Goal: Task Accomplishment & Management: Use online tool/utility

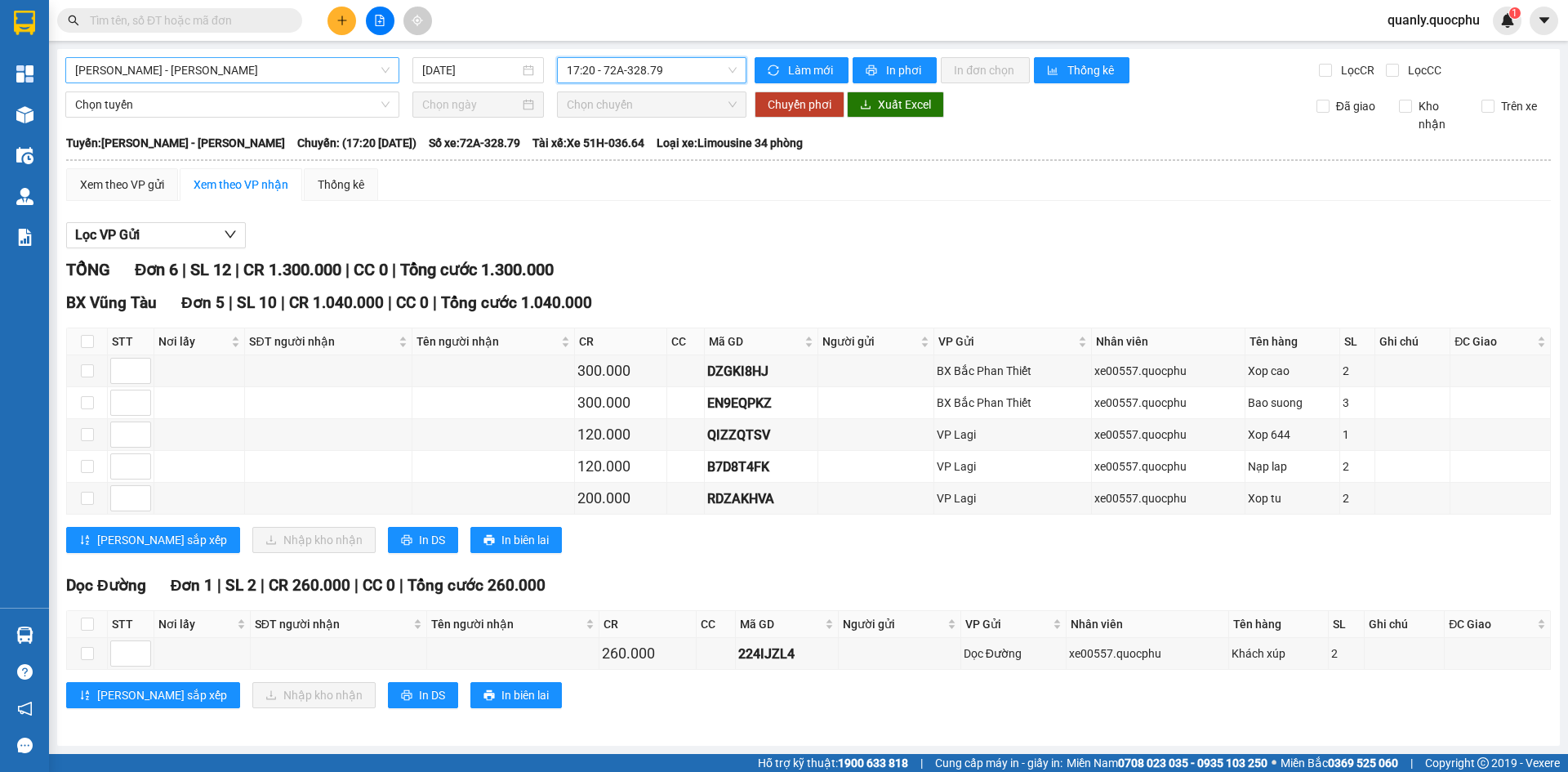
click at [221, 65] on span "[PERSON_NAME] - [PERSON_NAME]" at bounding box center [232, 70] width 314 height 25
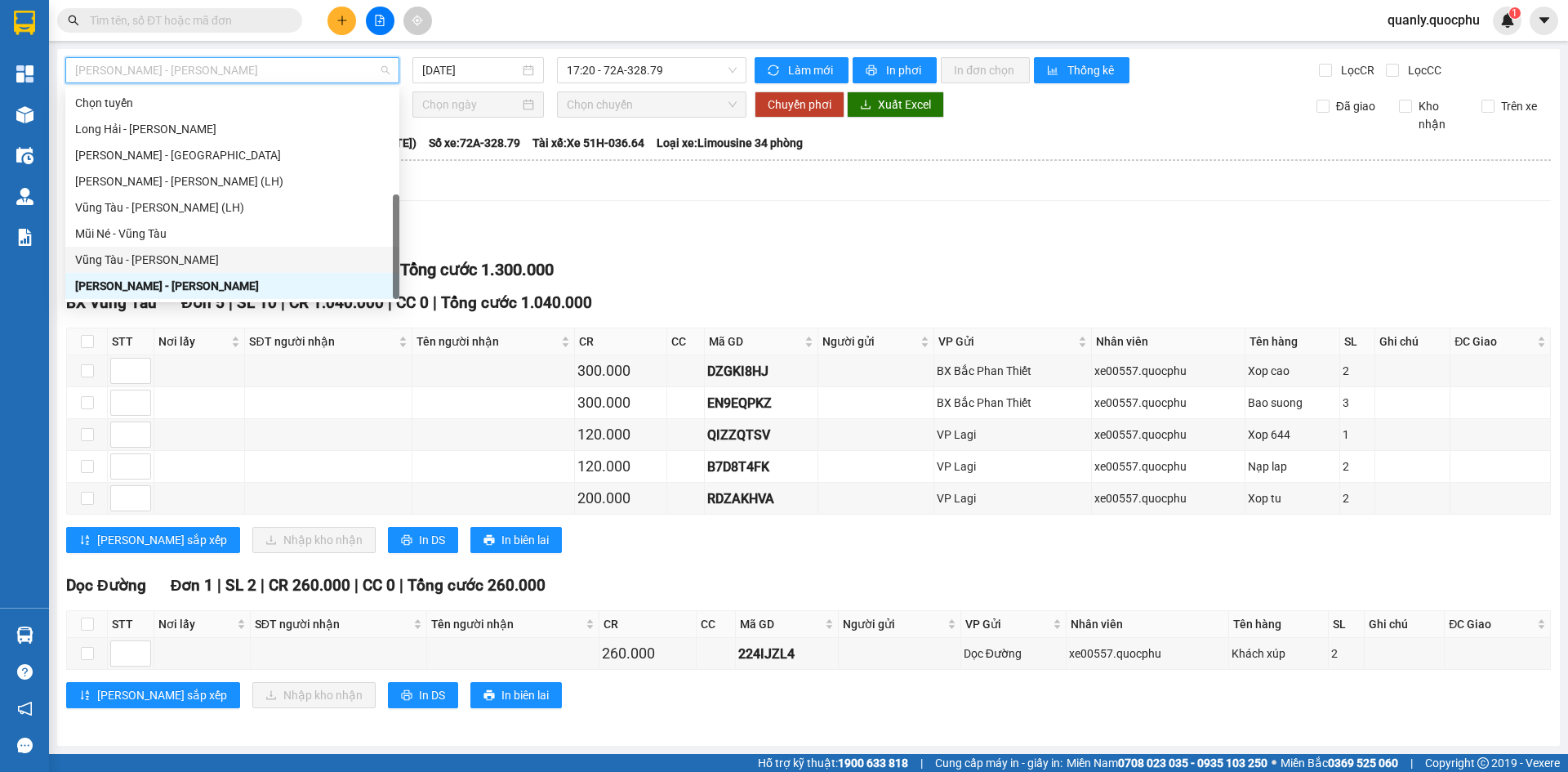
click at [159, 251] on div "Vũng Tàu - [PERSON_NAME]" at bounding box center [232, 260] width 314 height 18
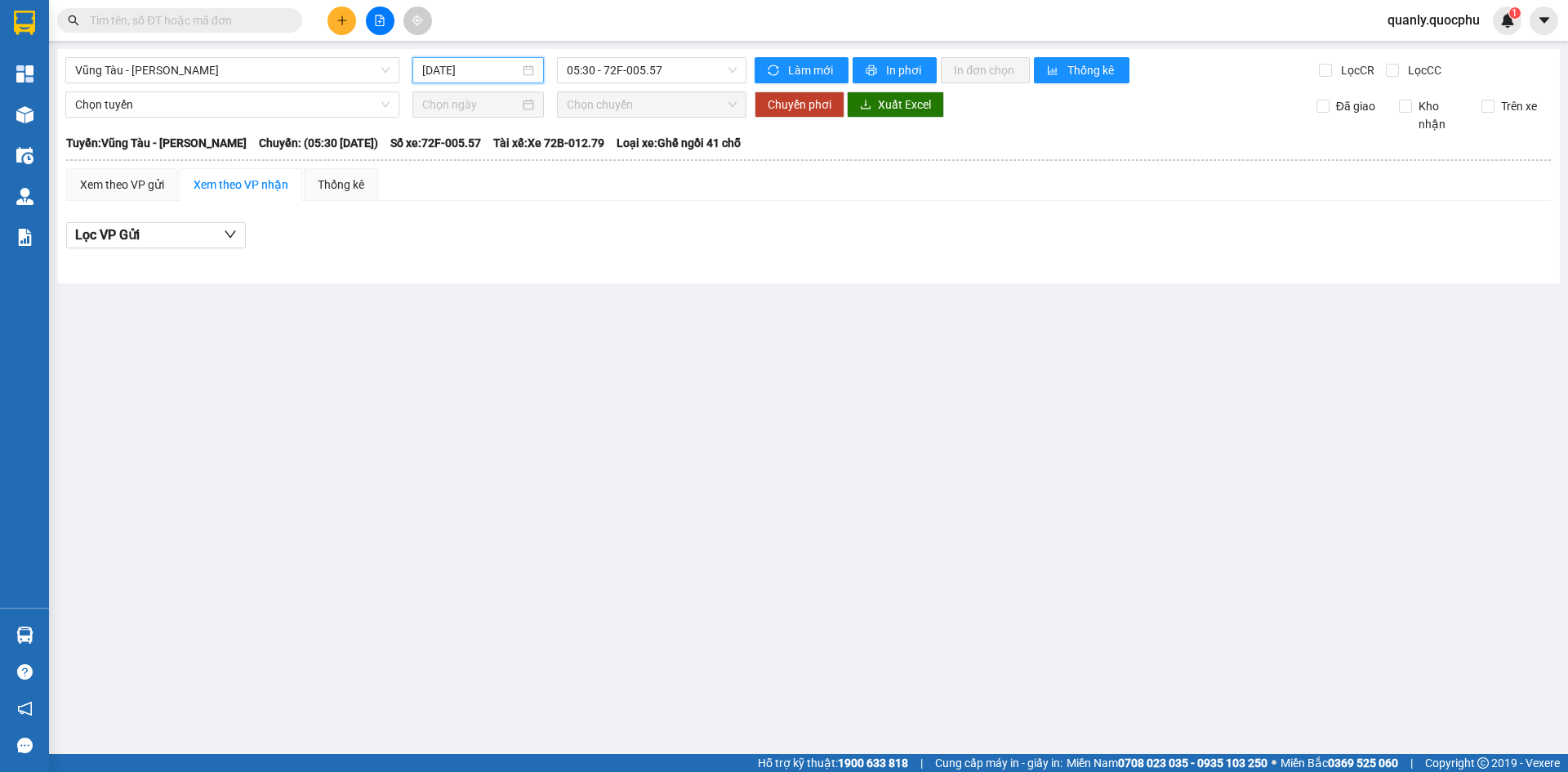
click at [500, 61] on input "[DATE]" at bounding box center [471, 70] width 98 height 18
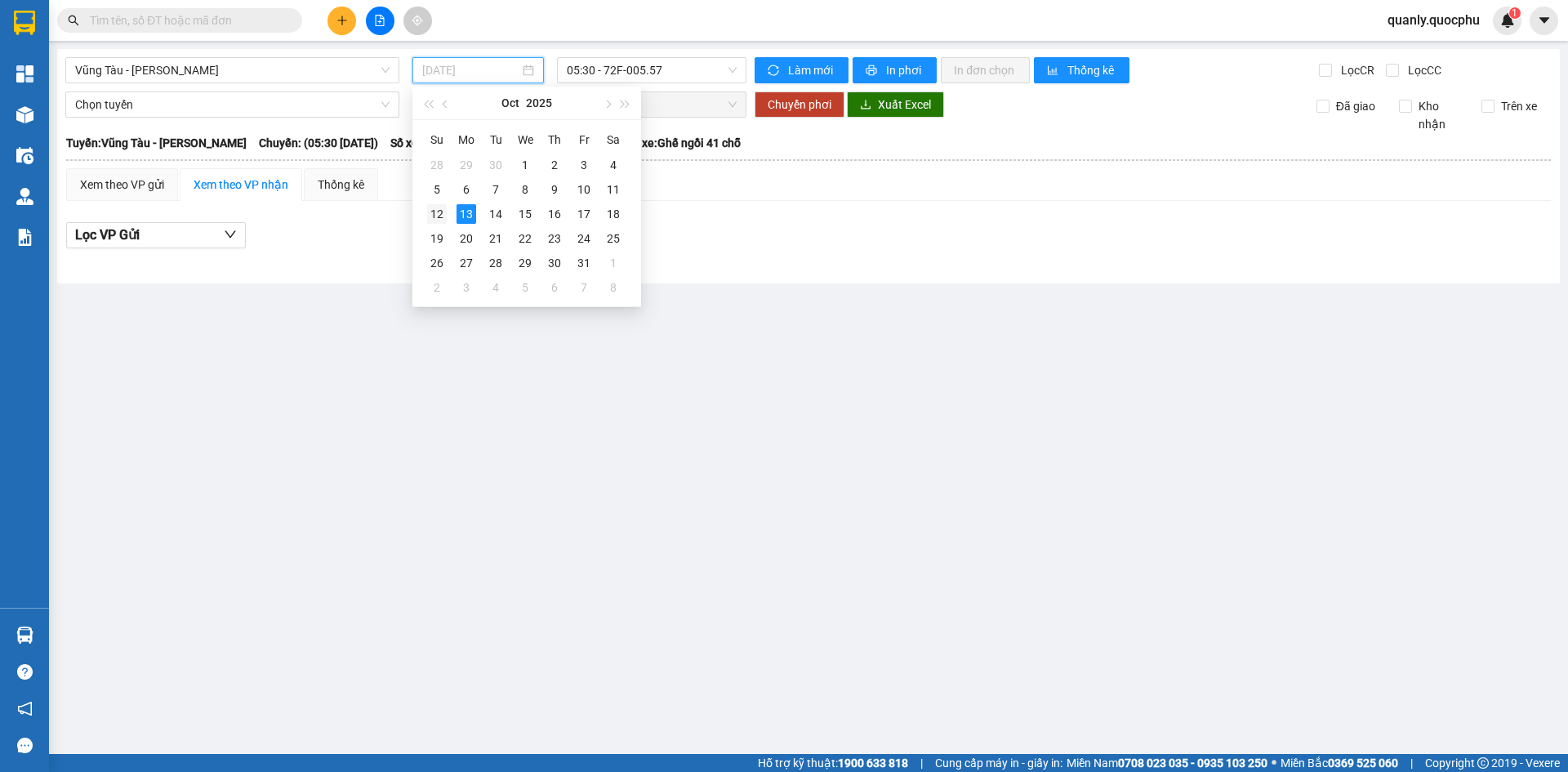
click at [437, 214] on div "12" at bounding box center [437, 214] width 20 height 20
type input "[DATE]"
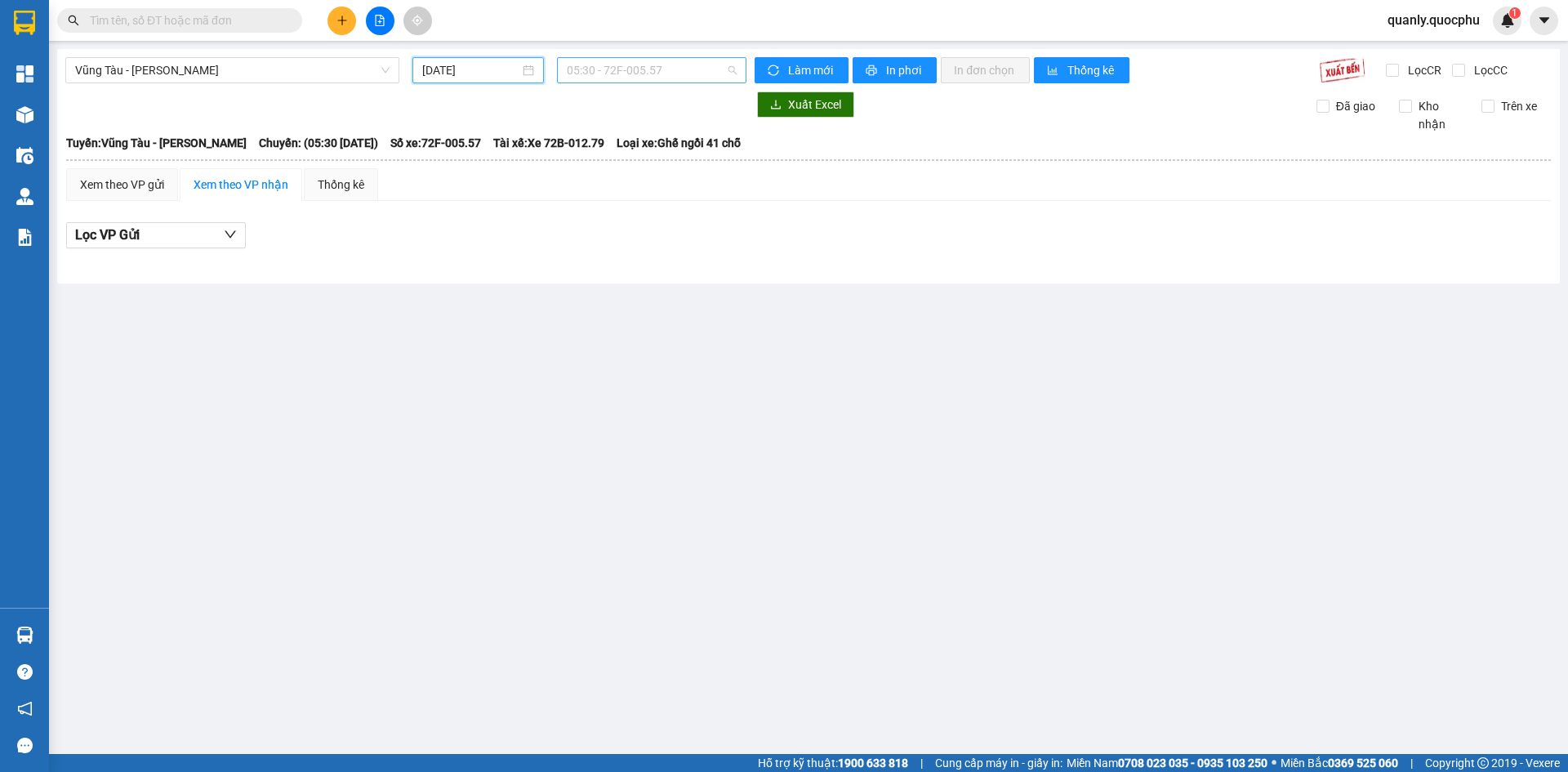
click at [674, 75] on span "05:30 - 72F-005.57" at bounding box center [651, 70] width 169 height 25
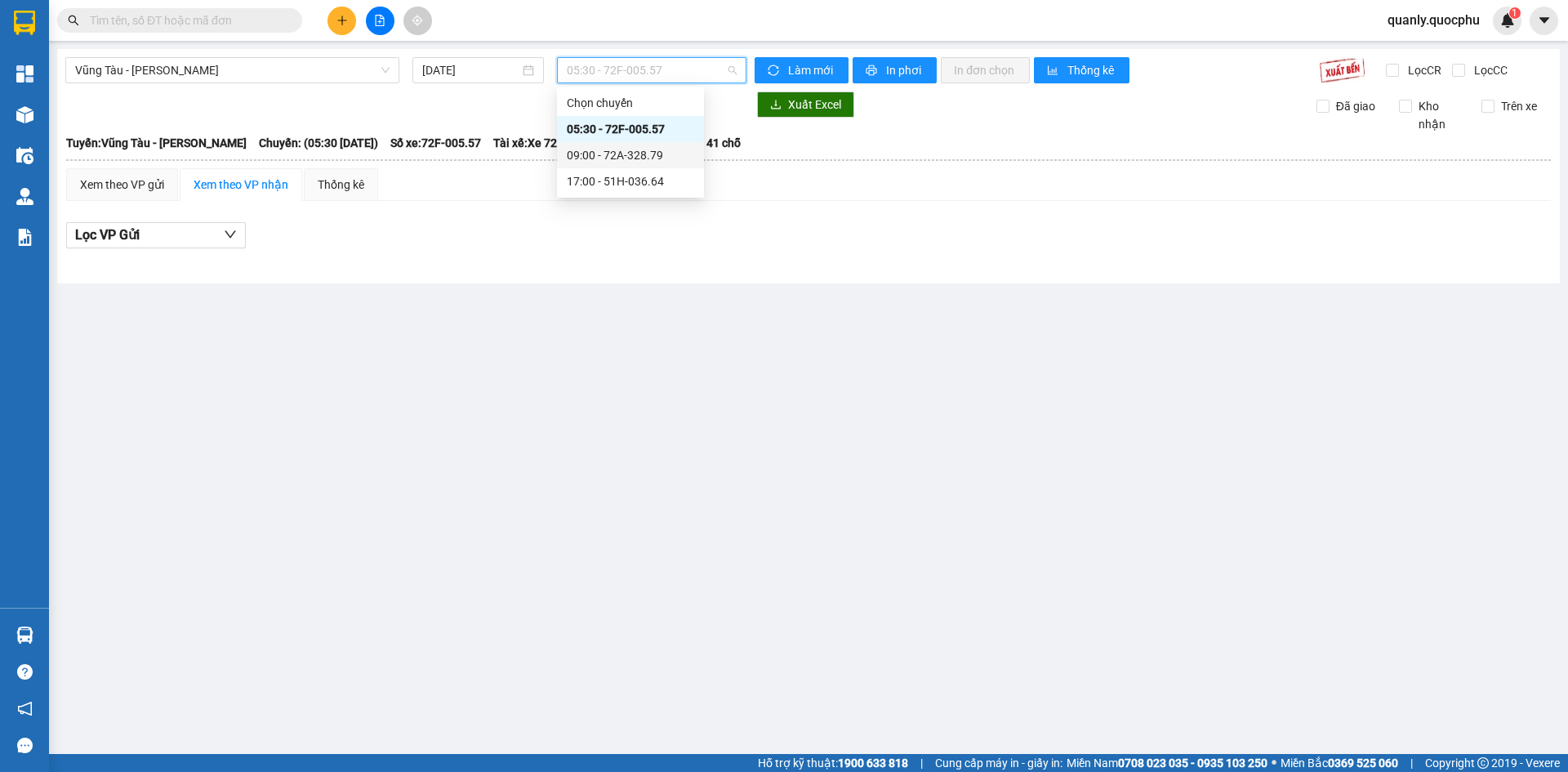
click at [653, 157] on div "09:00 - 72A-328.79" at bounding box center [631, 155] width 128 height 18
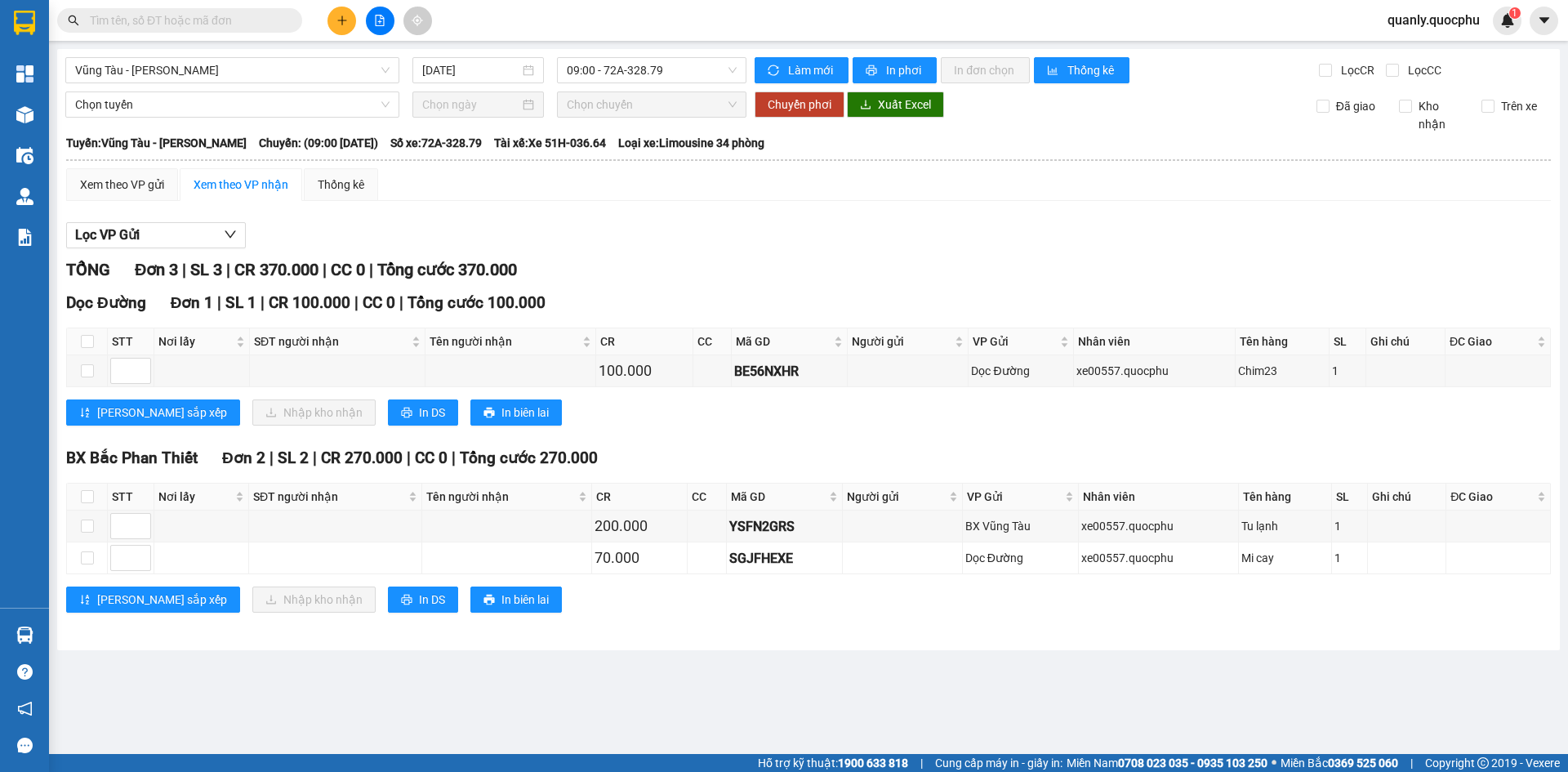
click at [690, 87] on div "Vũng Tàu - [PERSON_NAME] [DATE] 09:00 - 72A-328.79 Làm mới In phơi In đơn chọn …" at bounding box center [808, 350] width 1503 height 602
click at [693, 77] on span "09:00 - 72A-328.79" at bounding box center [651, 70] width 169 height 25
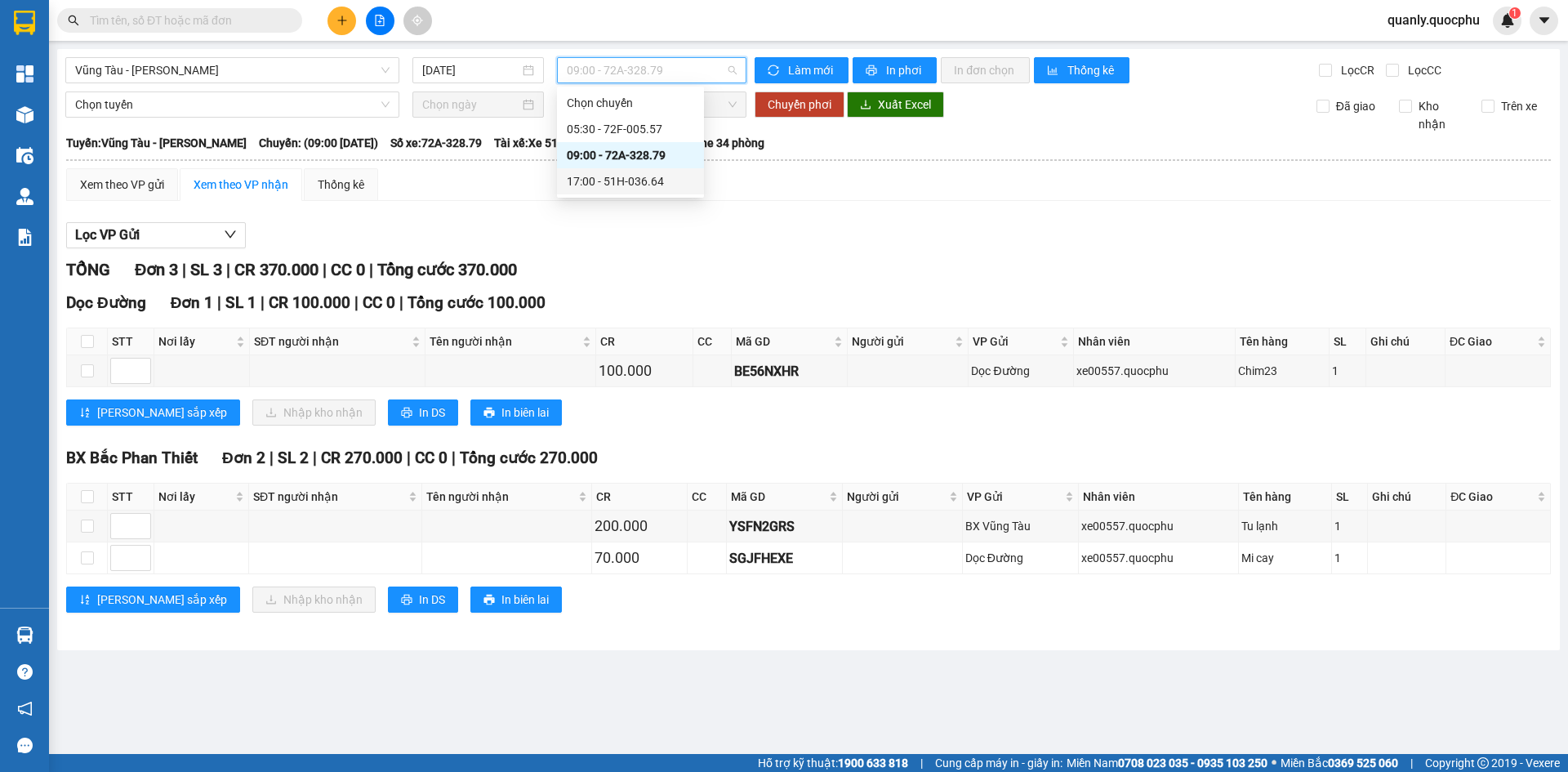
click at [672, 175] on div "17:00 - 51H-036.64" at bounding box center [631, 181] width 128 height 18
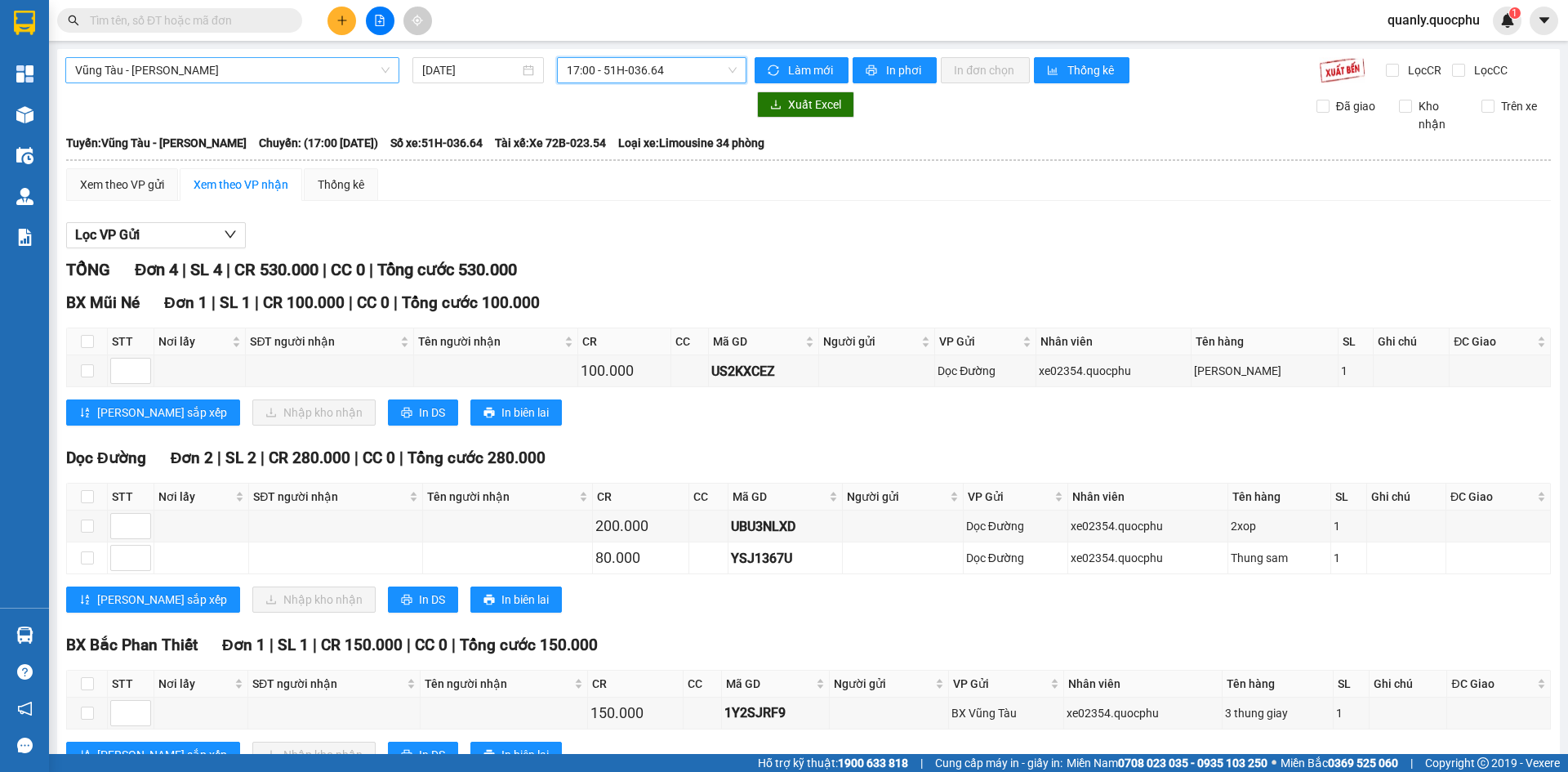
click at [336, 59] on span "Vũng Tàu - [PERSON_NAME]" at bounding box center [232, 70] width 314 height 25
click at [377, 21] on icon "file-add" at bounding box center [380, 20] width 12 height 12
click at [261, 75] on span "Vũng Tàu - [PERSON_NAME]" at bounding box center [232, 70] width 314 height 25
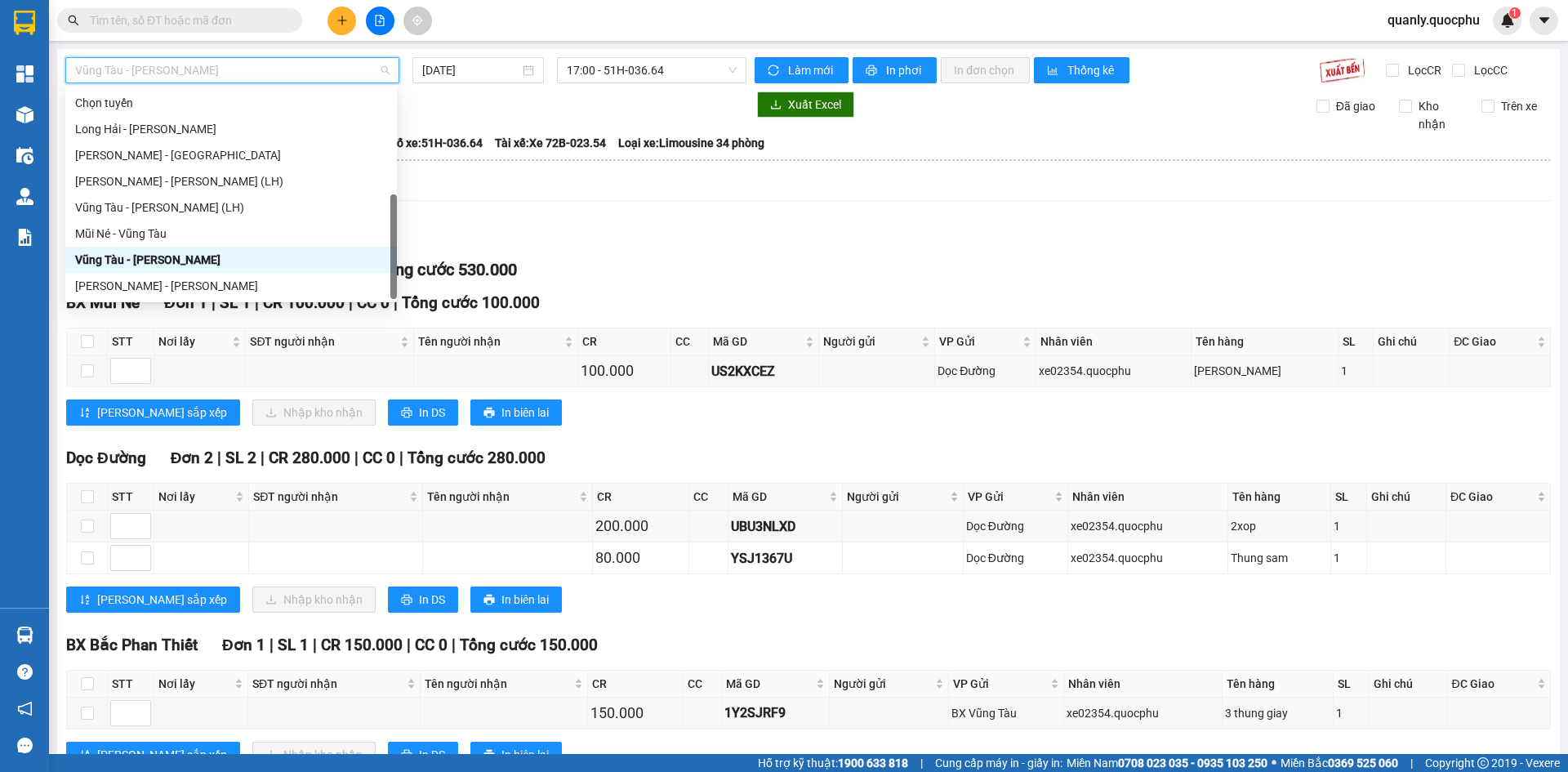
click at [143, 303] on div "Vũng Tàu - Mũi Né" at bounding box center [232, 312] width 312 height 18
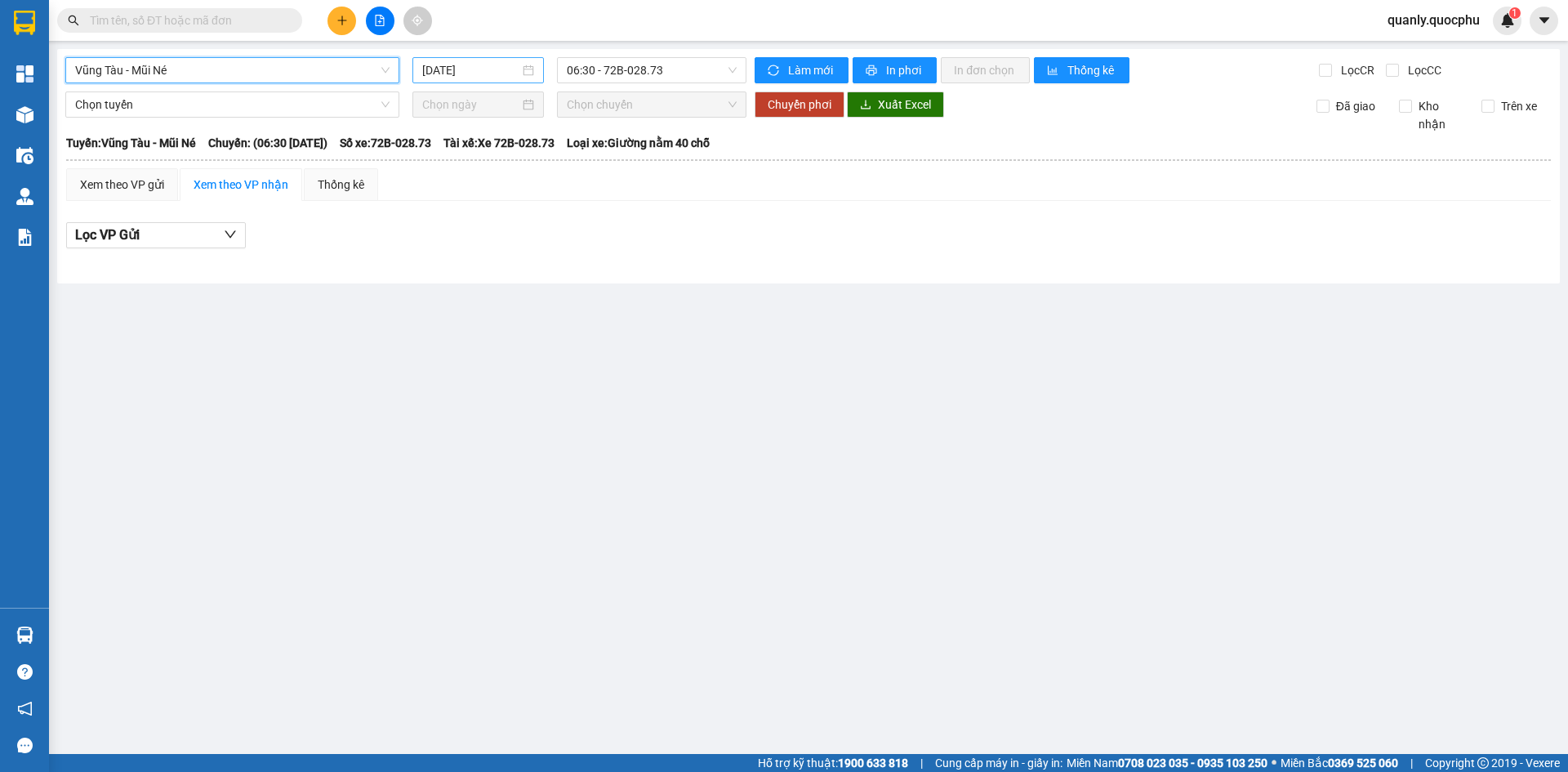
click at [499, 71] on input "[DATE]" at bounding box center [471, 70] width 98 height 18
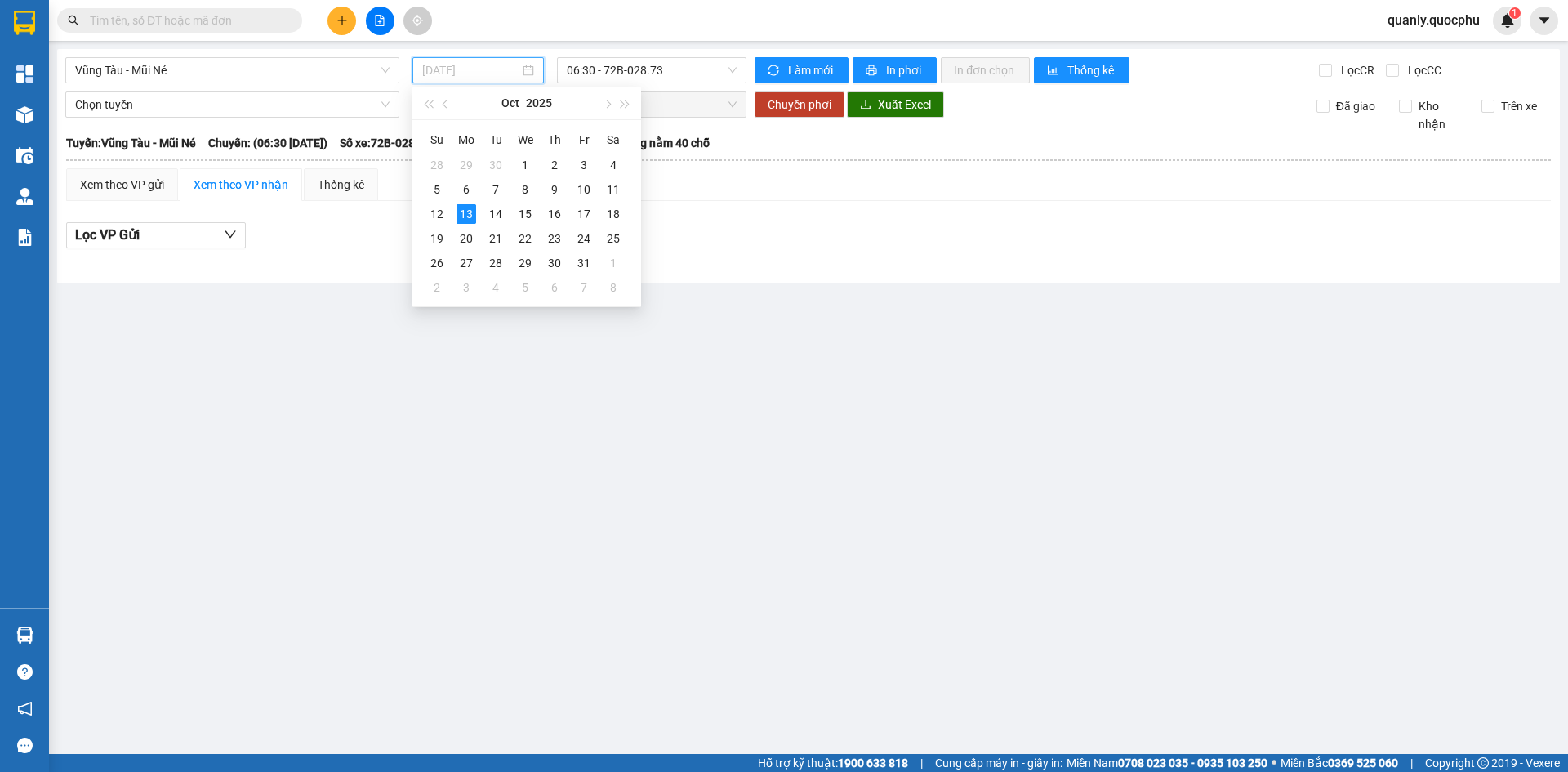
drag, startPoint x: 428, startPoint y: 210, endPoint x: 561, endPoint y: 121, distance: 160.0
click at [429, 209] on div "12" at bounding box center [437, 214] width 20 height 20
type input "[DATE]"
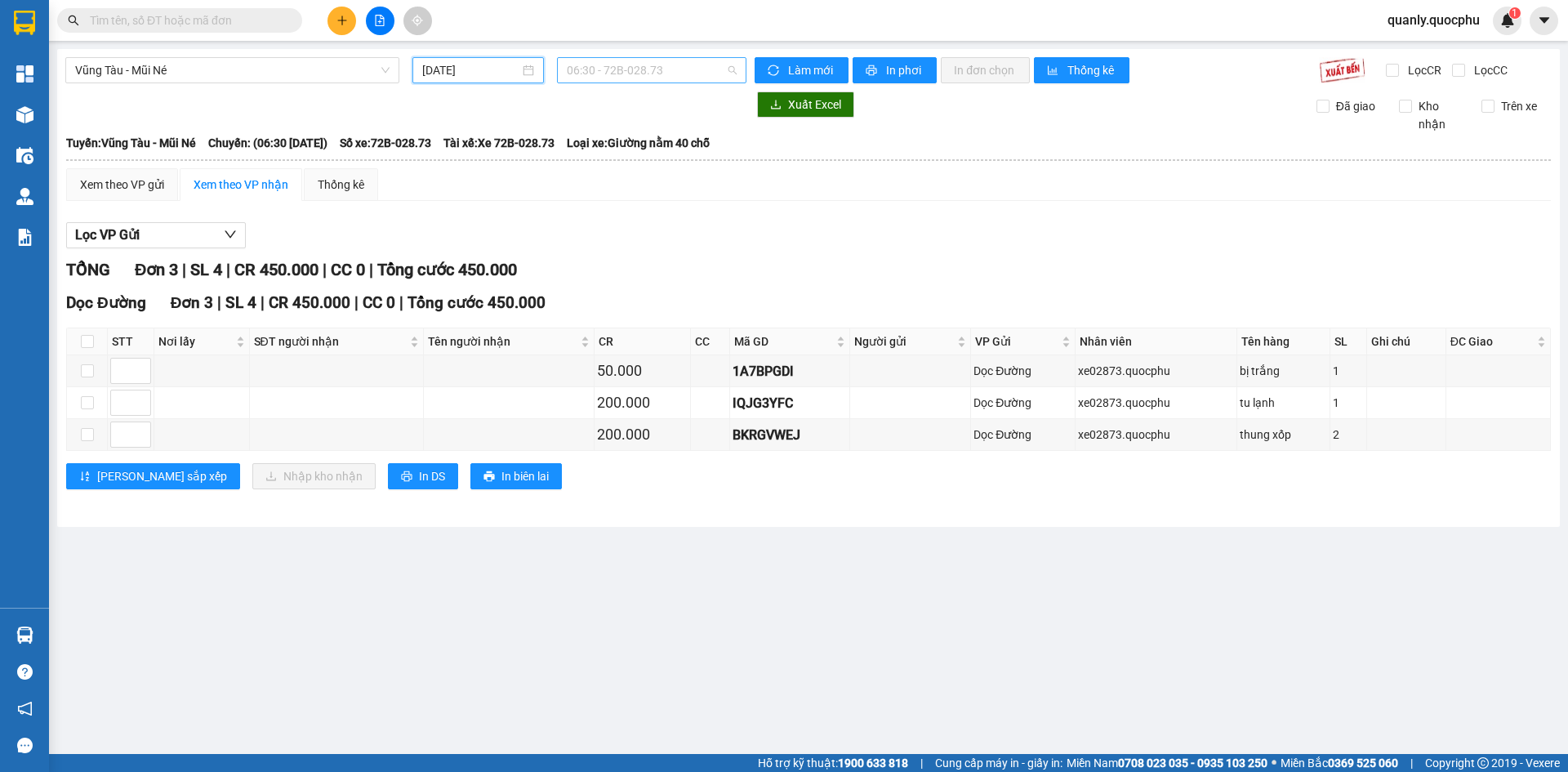
click at [676, 73] on span "06:30 - 72B-028.73" at bounding box center [651, 70] width 169 height 25
click at [658, 157] on div "12:30 - 72E-006.83" at bounding box center [631, 155] width 128 height 18
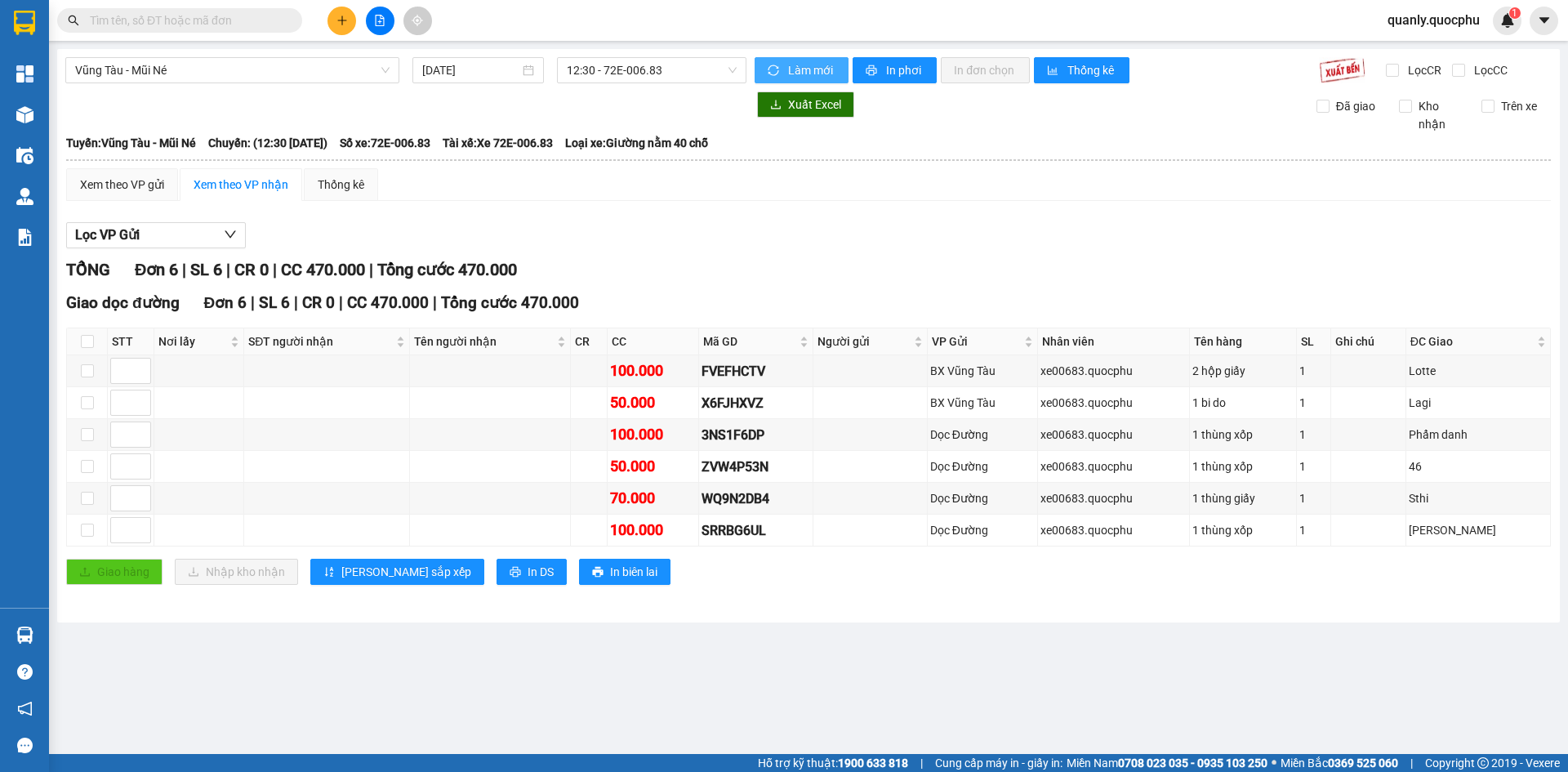
click at [778, 67] on icon "sync" at bounding box center [773, 70] width 12 height 12
click at [370, 76] on span "Vũng Tàu - Mũi Né" at bounding box center [232, 70] width 314 height 25
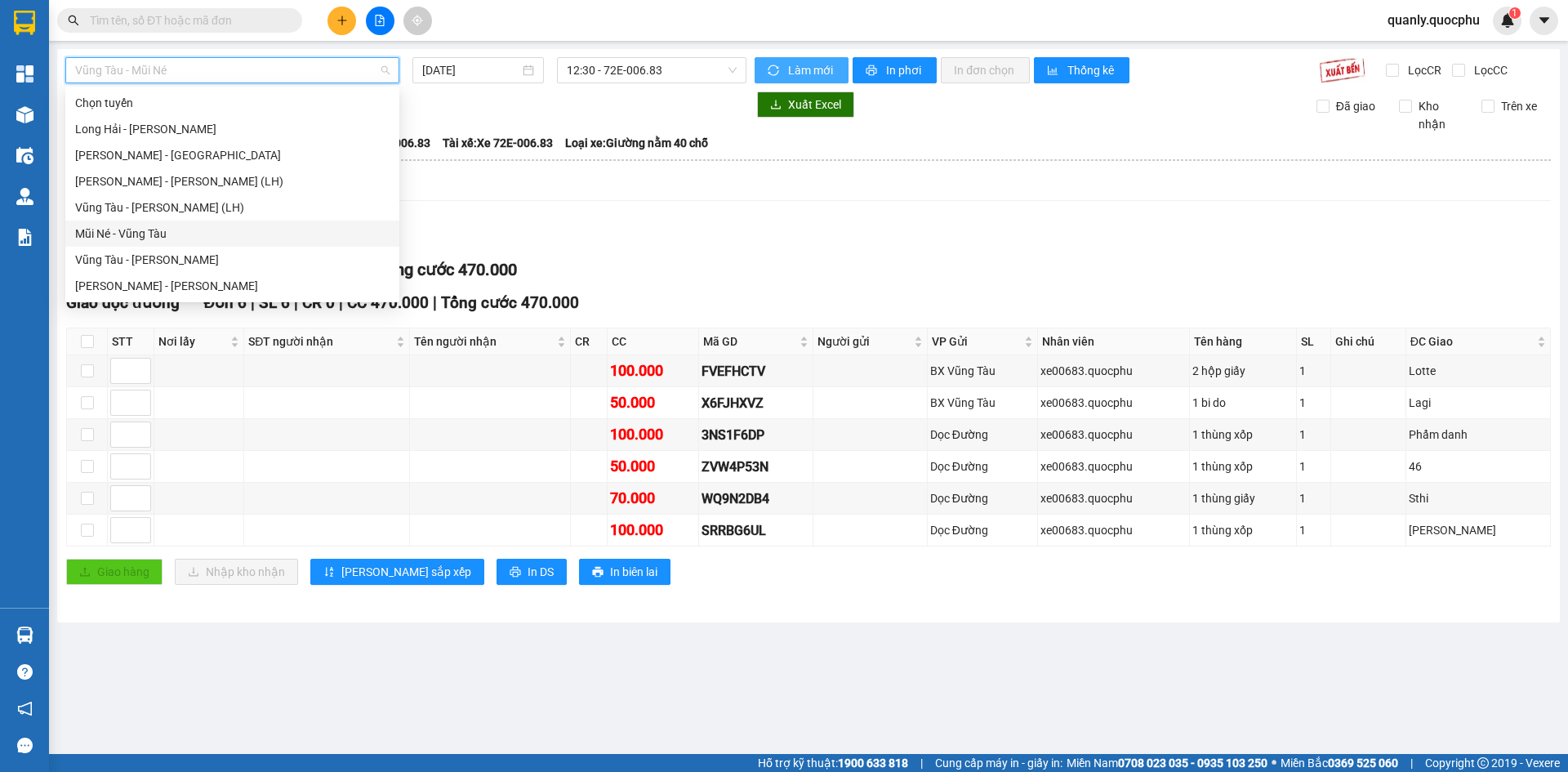
click at [184, 225] on div "Mũi Né - Vũng Tàu" at bounding box center [232, 233] width 314 height 18
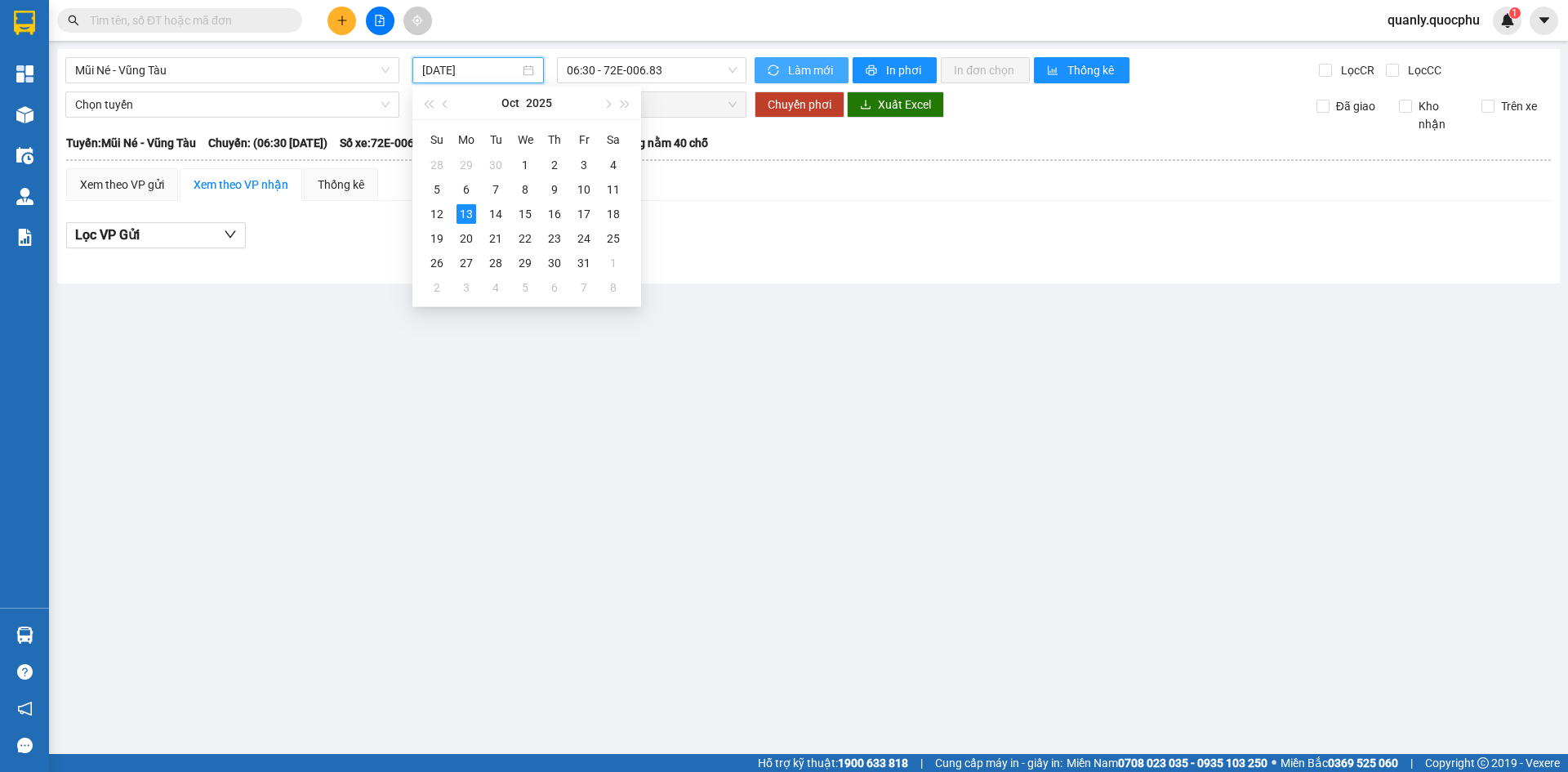
click at [485, 67] on input "[DATE]" at bounding box center [471, 70] width 98 height 18
click at [444, 209] on div "12" at bounding box center [437, 214] width 20 height 20
type input "[DATE]"
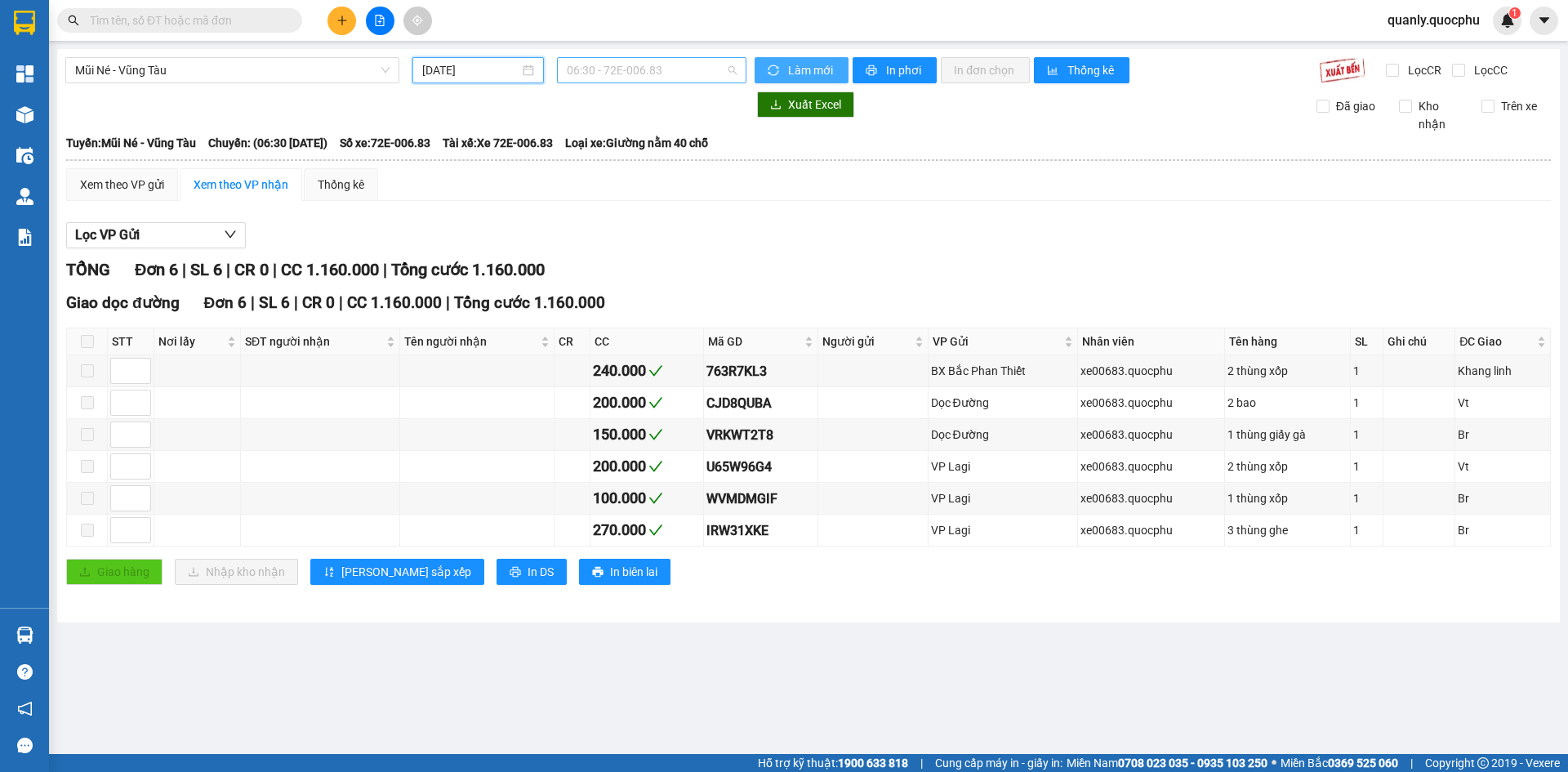
click at [684, 67] on span "06:30 - 72E-006.83" at bounding box center [651, 70] width 169 height 25
click at [642, 163] on div "12:30 - 72B-028.73" at bounding box center [631, 155] width 128 height 18
